Goal: Navigation & Orientation: Find specific page/section

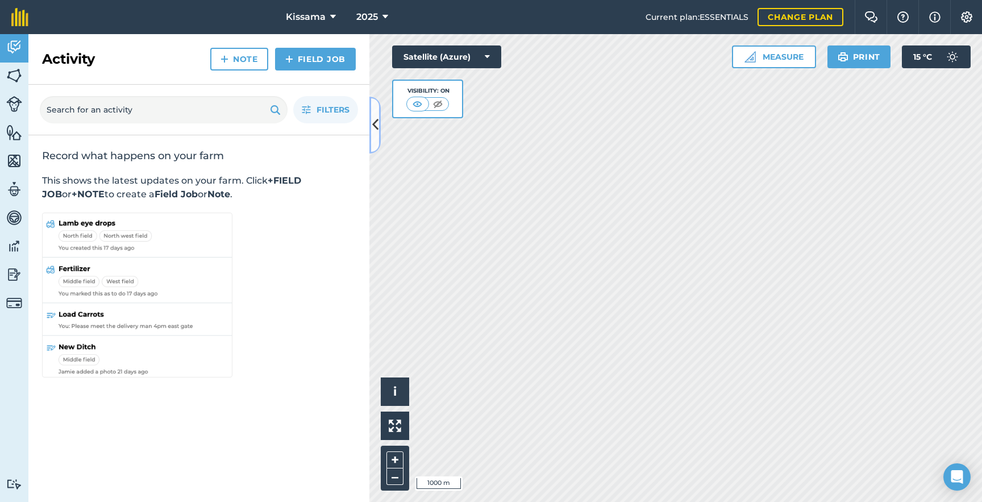
click at [374, 127] on icon at bounding box center [375, 125] width 6 height 20
click at [373, 126] on icon at bounding box center [375, 125] width 6 height 20
